Goal: Find specific page/section: Find specific page/section

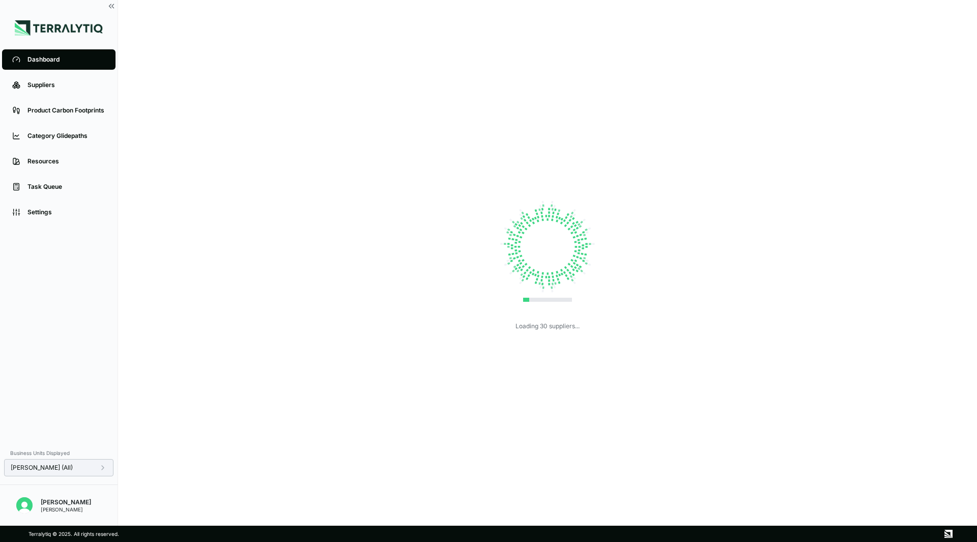
click at [90, 467] on div "[PERSON_NAME] (All)" at bounding box center [59, 468] width 96 height 8
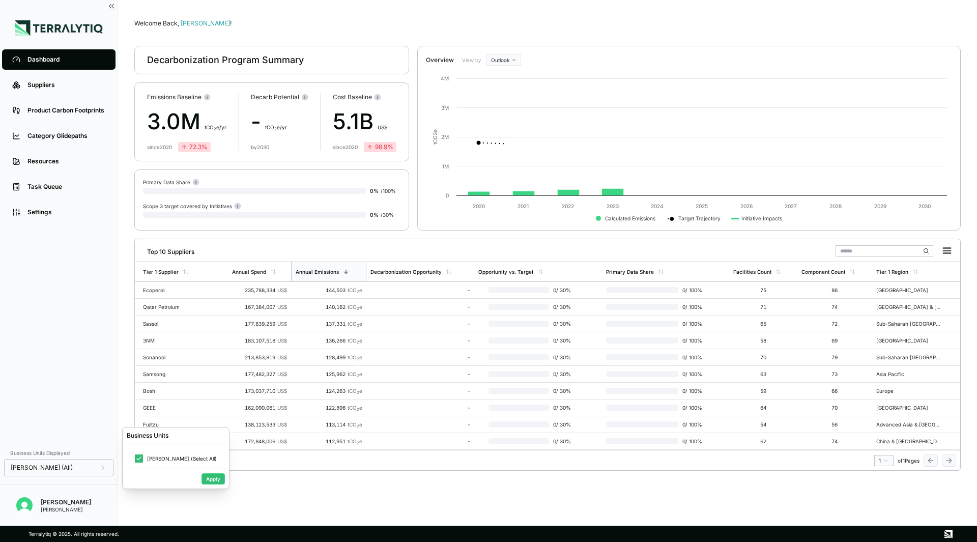
click at [78, 403] on div "Dashboard Suppliers Product Carbon Footprints Category Glidepaths Resources Tas…" at bounding box center [59, 245] width 118 height 396
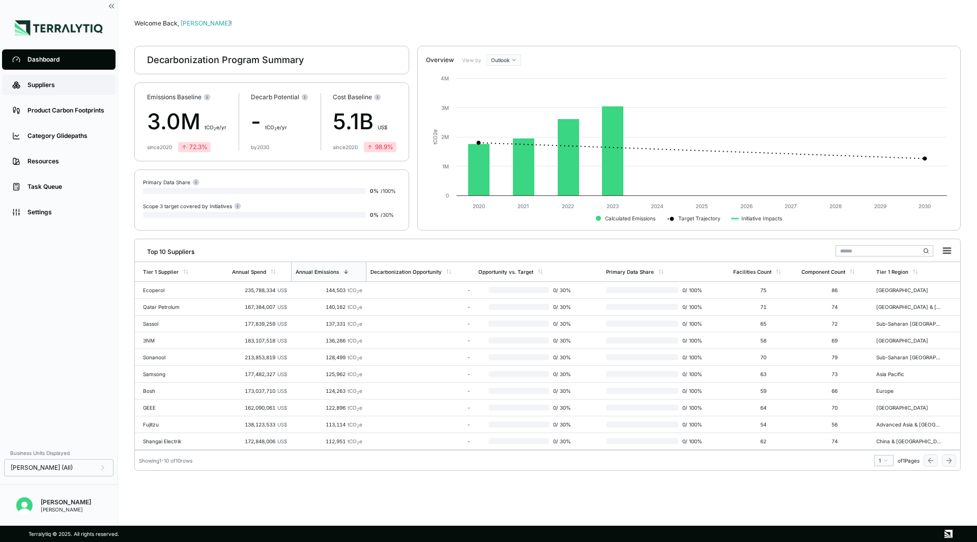
click at [91, 91] on link "Suppliers" at bounding box center [58, 85] width 113 height 20
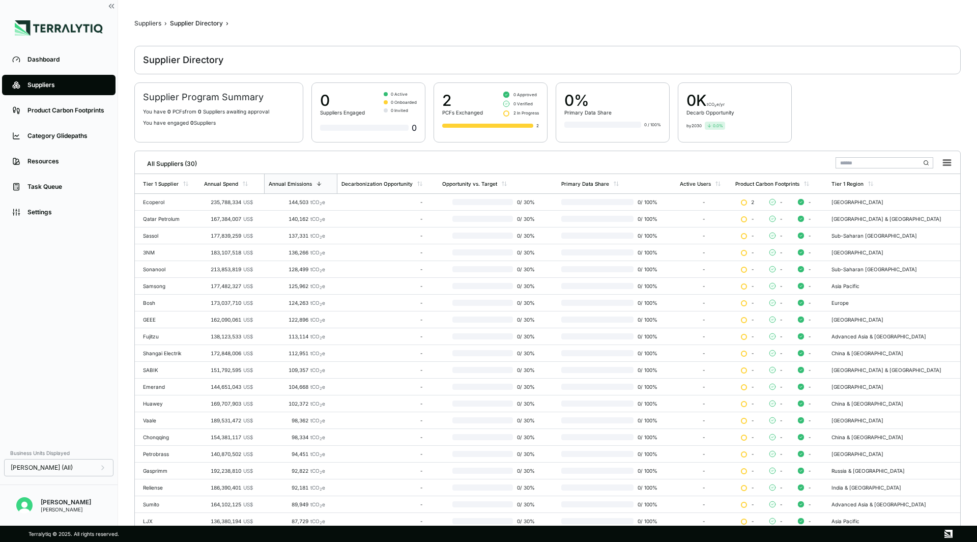
click at [41, 122] on li "Product Carbon Footprints" at bounding box center [59, 110] width 118 height 25
click at [50, 112] on div "Product Carbon Footprints" at bounding box center [66, 110] width 78 height 8
